Goal: Information Seeking & Learning: Learn about a topic

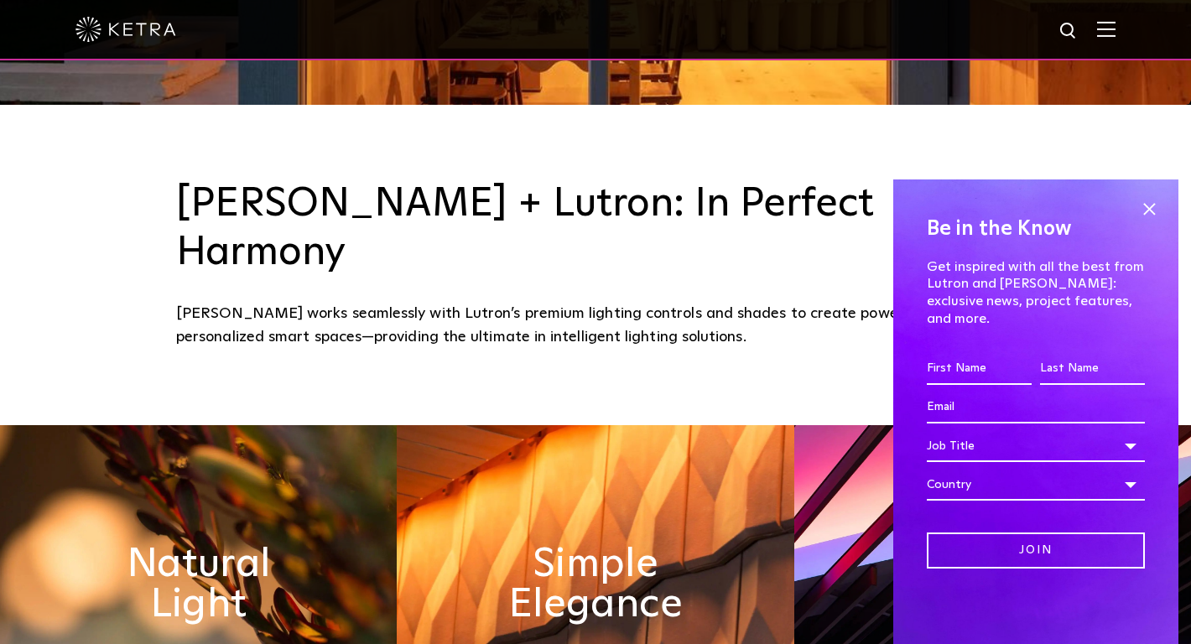
scroll to position [639, 0]
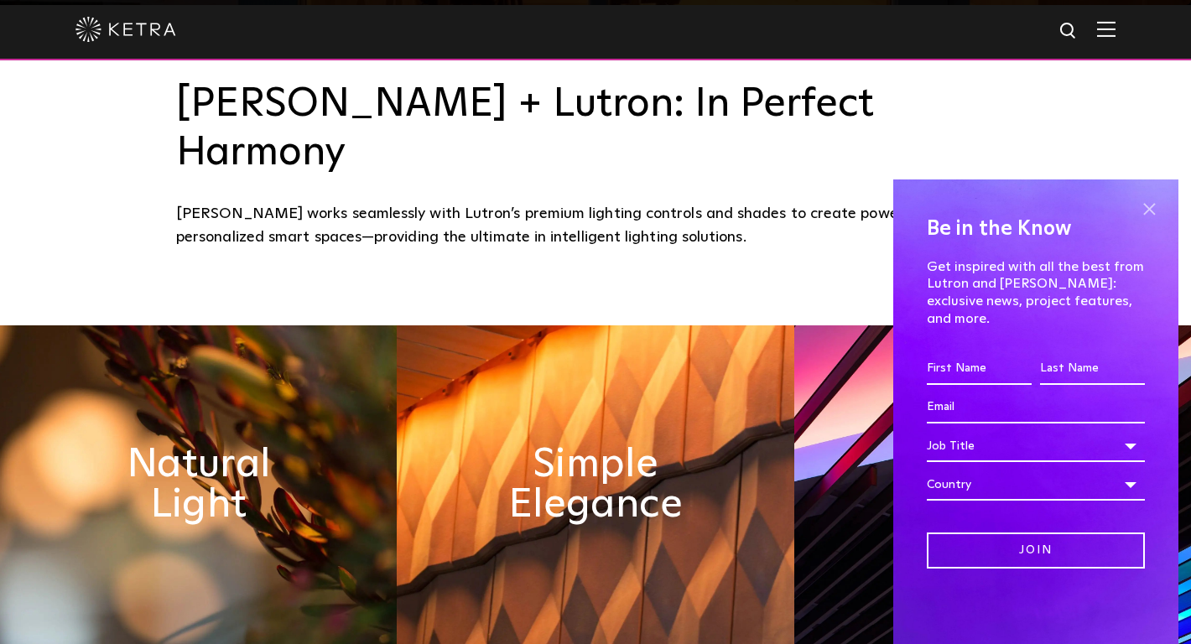
click at [1143, 221] on span at bounding box center [1149, 208] width 25 height 25
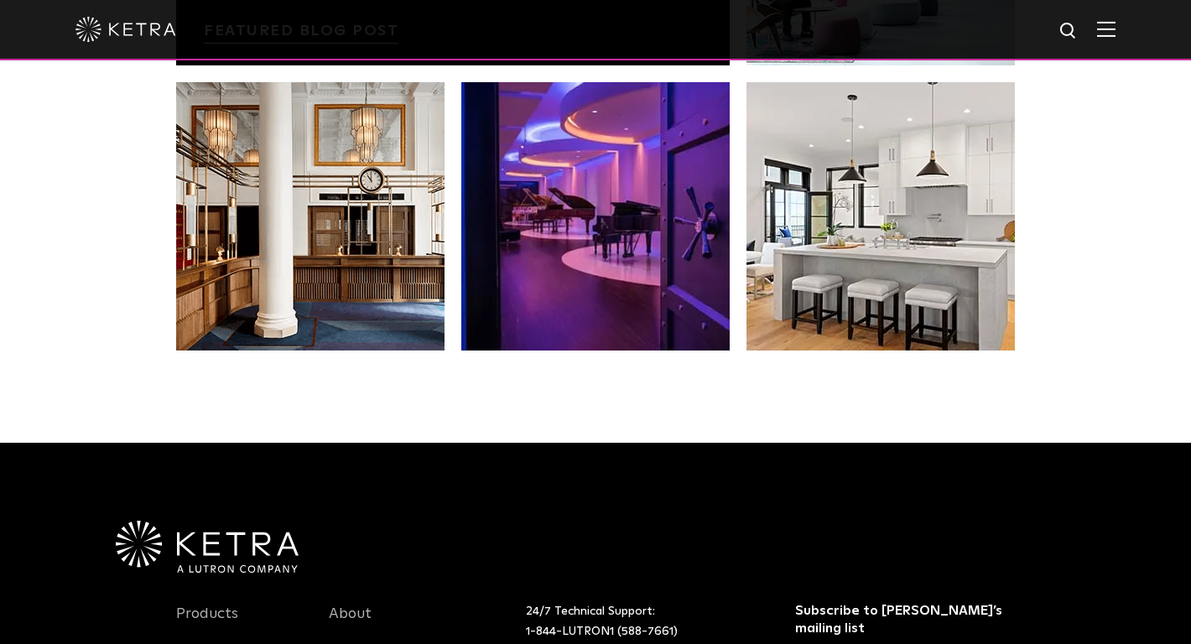
scroll to position [3524, 0]
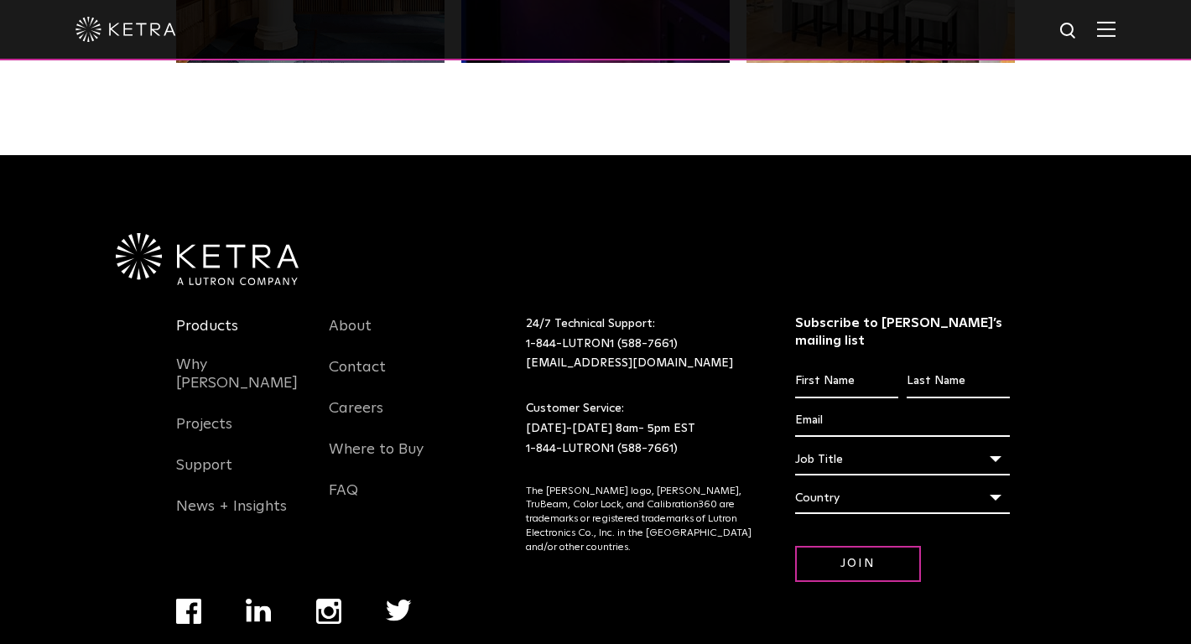
click at [210, 317] on link "Products" at bounding box center [207, 336] width 62 height 39
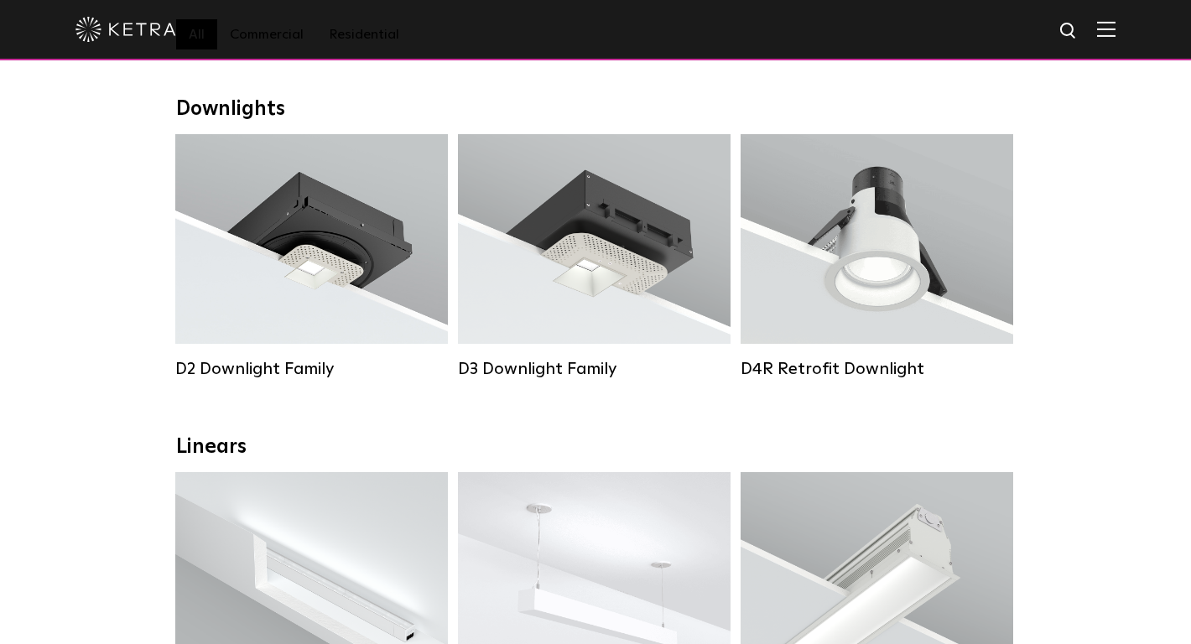
scroll to position [288, 0]
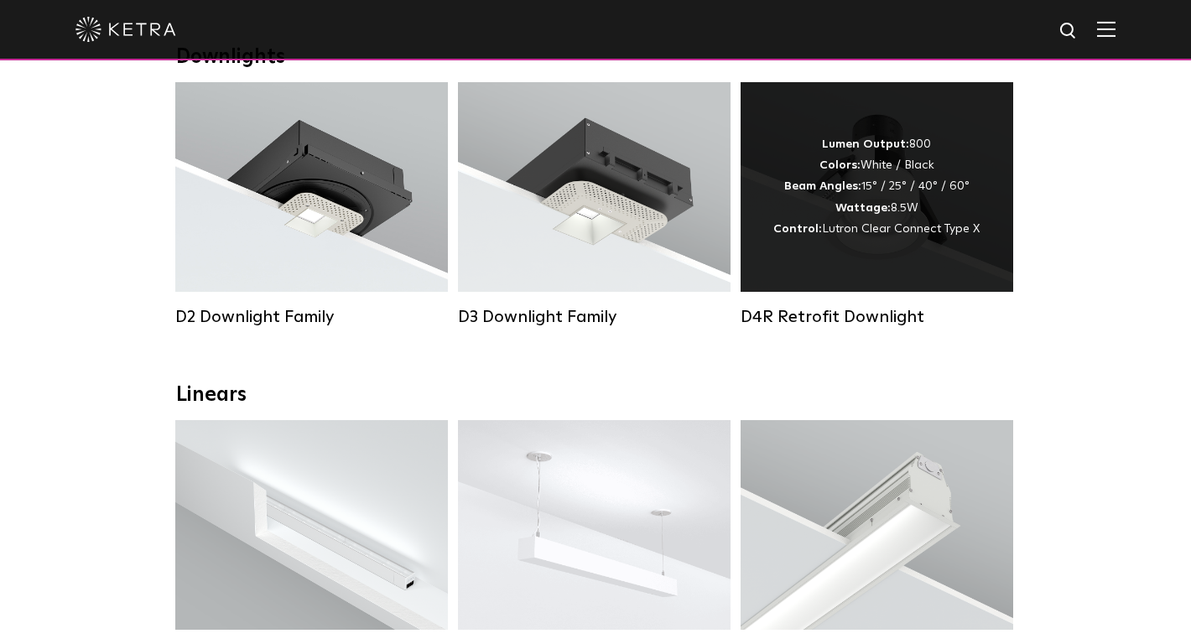
click at [866, 254] on div "Lumen Output: 800 Colors: White / Black Beam Angles: 15° / 25° / 40° / 60° Watt…" at bounding box center [877, 187] width 273 height 210
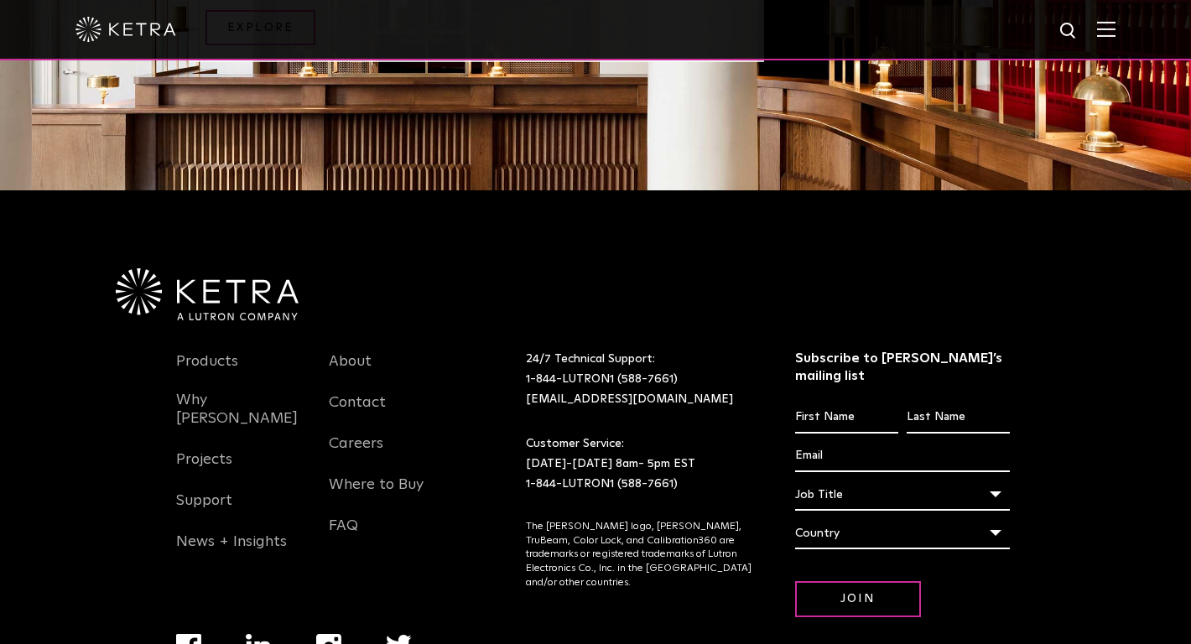
scroll to position [967, 0]
